Goal: Task Accomplishment & Management: Complete application form

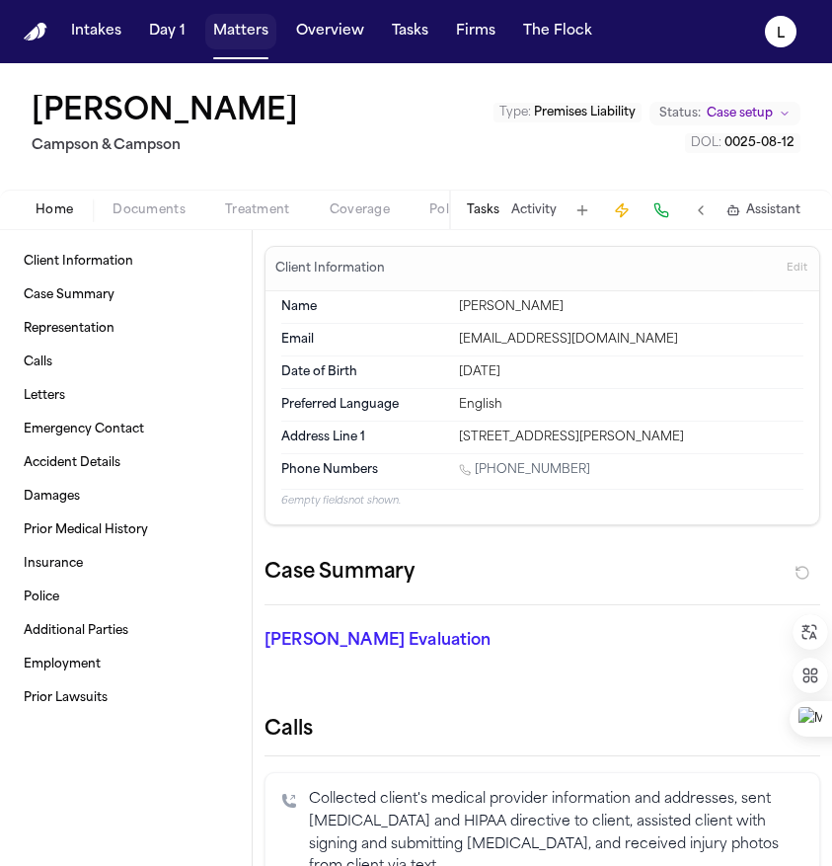
click at [253, 34] on button "Matters" at bounding box center [240, 32] width 71 height 36
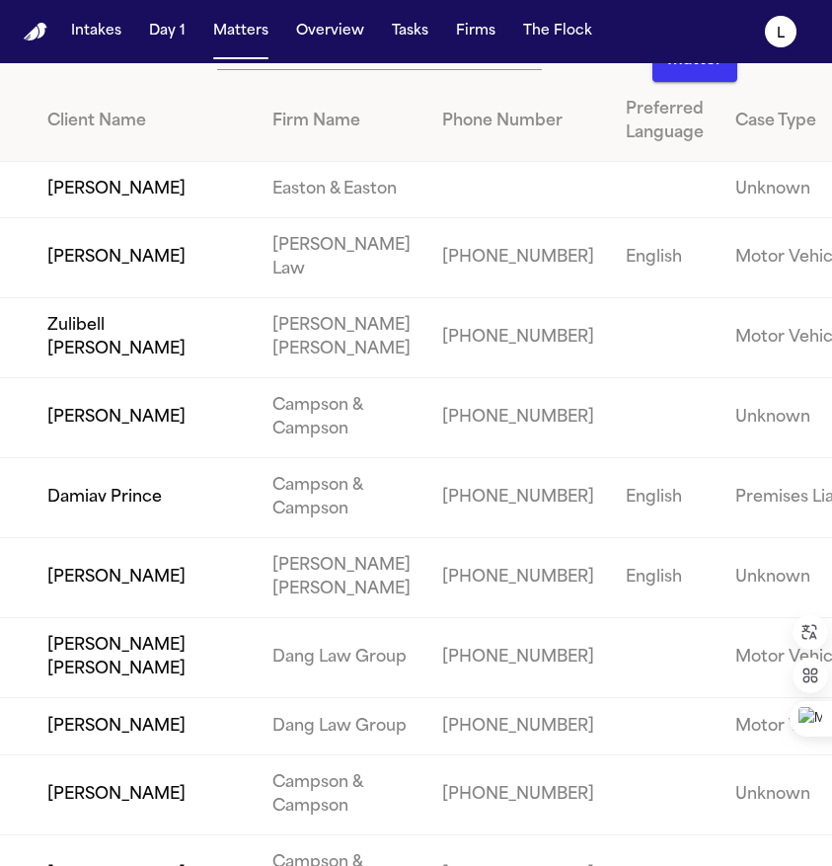
scroll to position [71, 0]
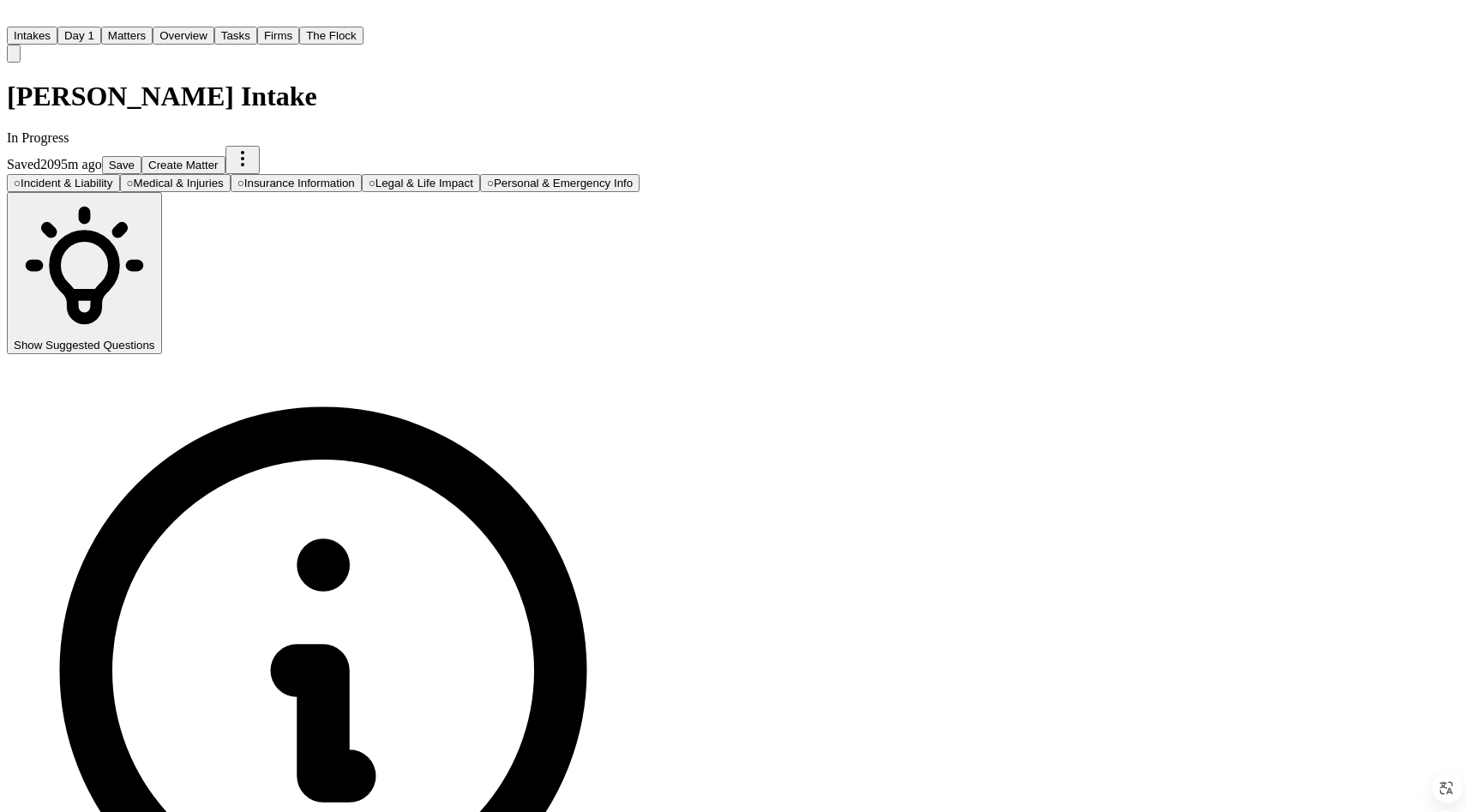
select select "**********"
